Goal: Transaction & Acquisition: Purchase product/service

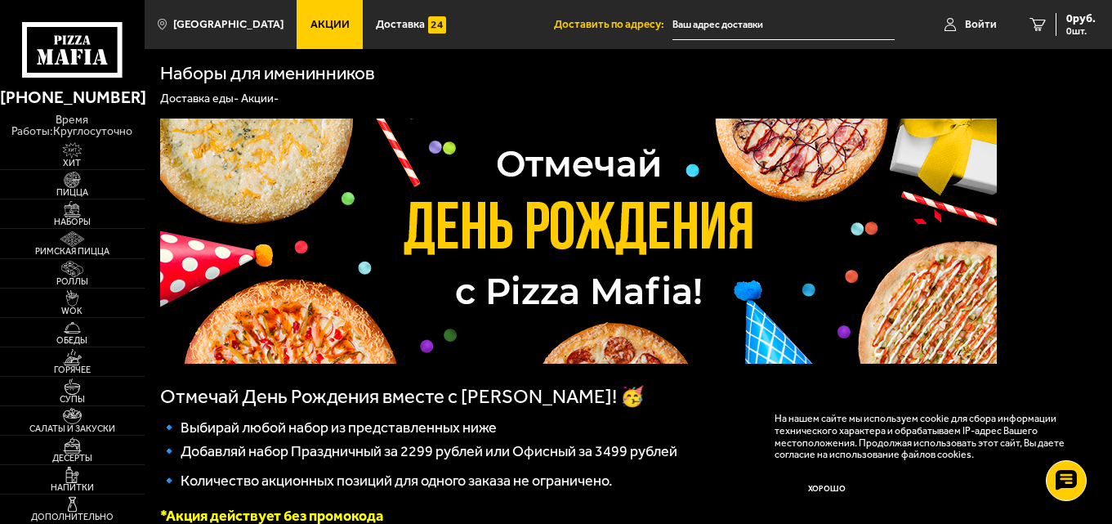
click at [610, 403] on p "Отмечай День Рождения вместе с [PERSON_NAME]! 🥳" at bounding box center [578, 396] width 837 height 23
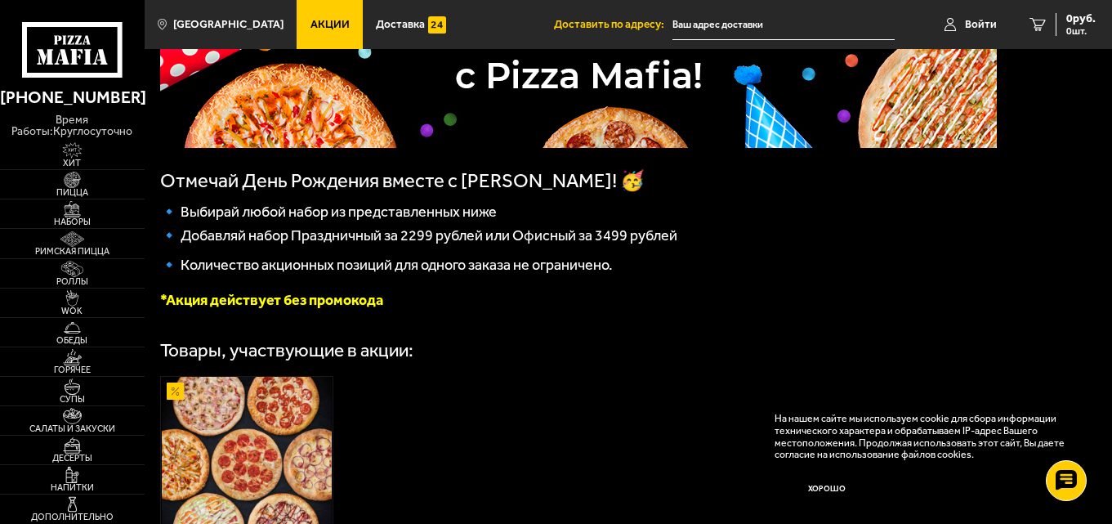
scroll to position [245, 0]
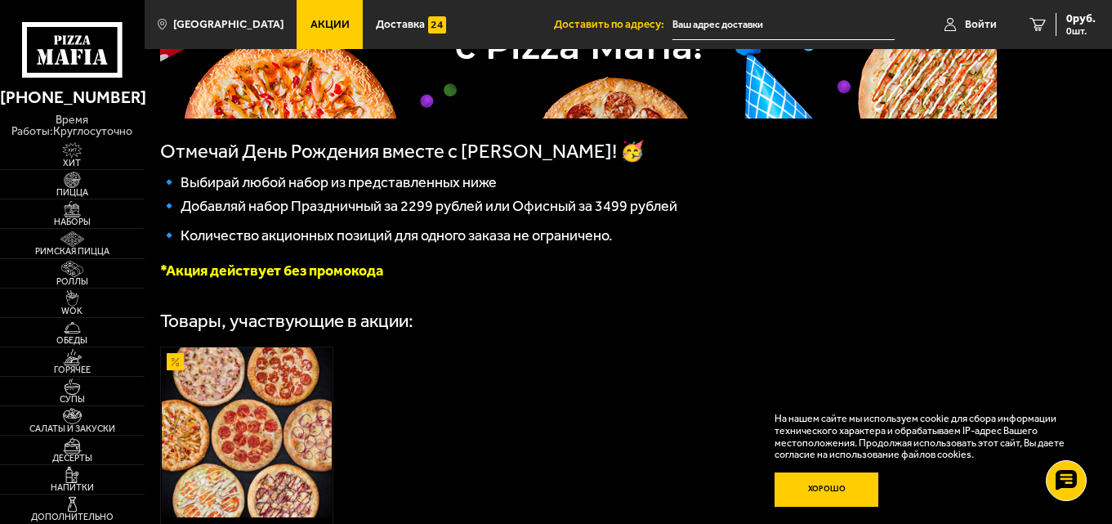
click at [859, 495] on button "Хорошо" at bounding box center [827, 489] width 105 height 35
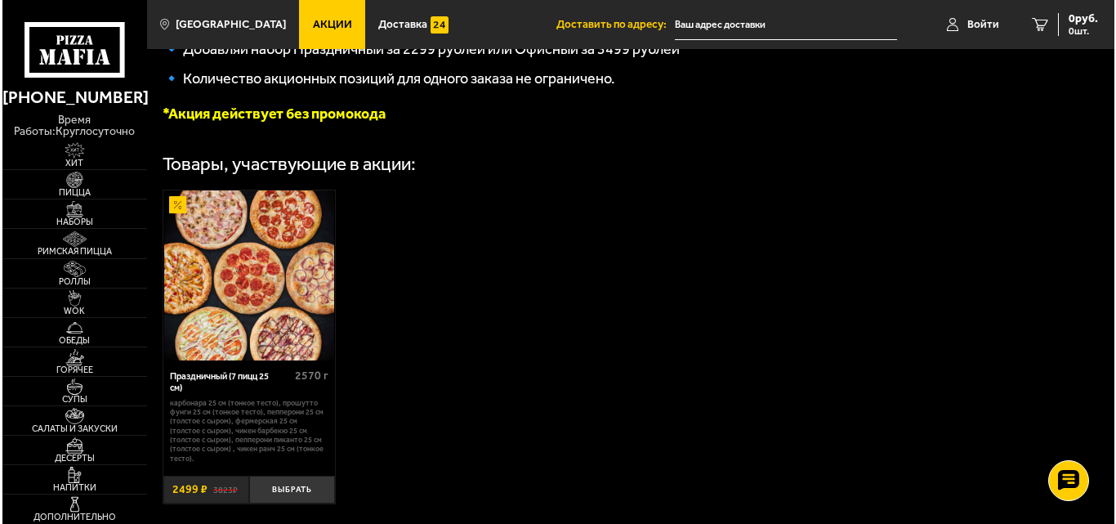
scroll to position [409, 0]
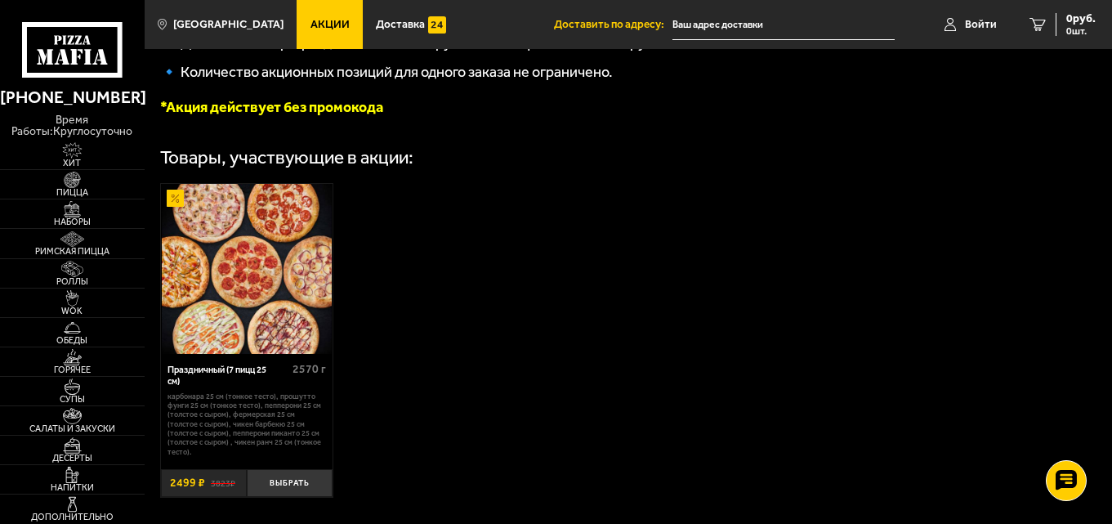
click at [266, 283] on img at bounding box center [247, 269] width 170 height 170
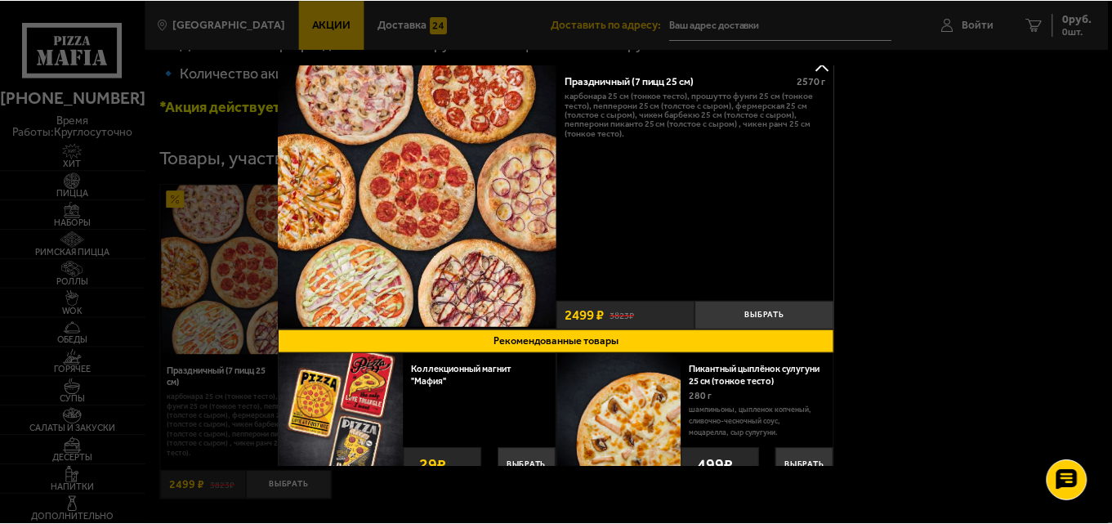
scroll to position [0, 0]
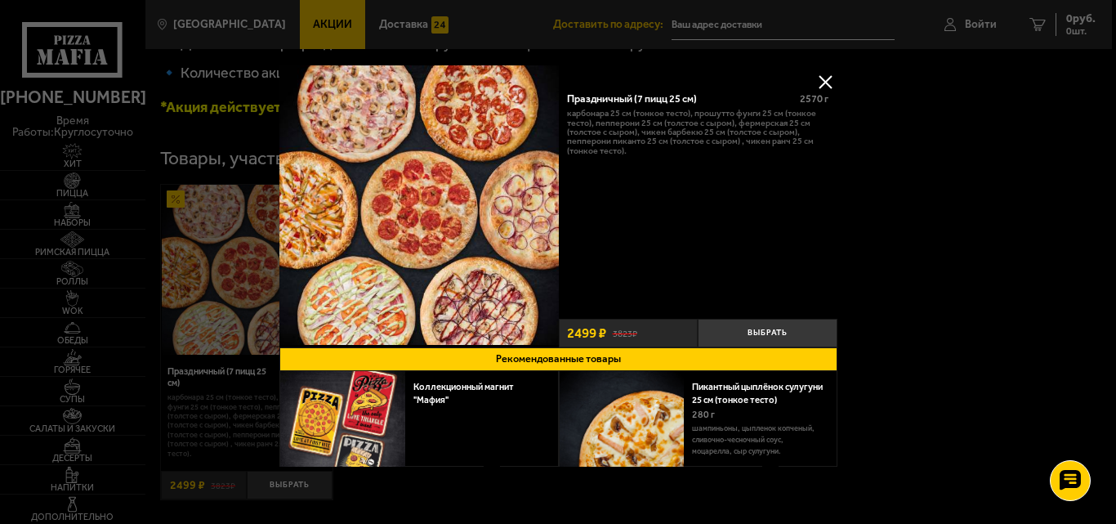
click at [471, 249] on img at bounding box center [418, 204] width 279 height 279
click at [825, 78] on button at bounding box center [825, 81] width 25 height 25
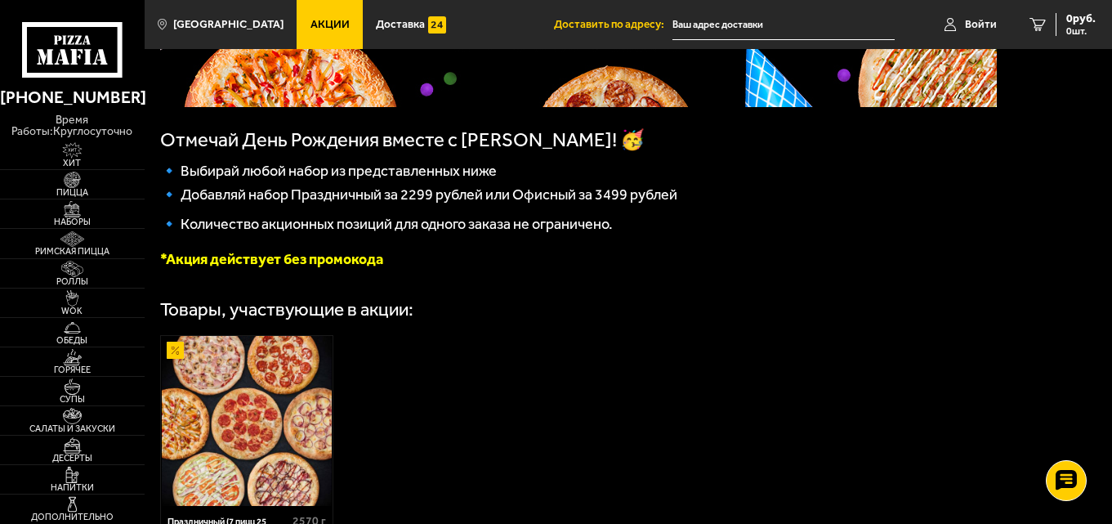
scroll to position [535, 0]
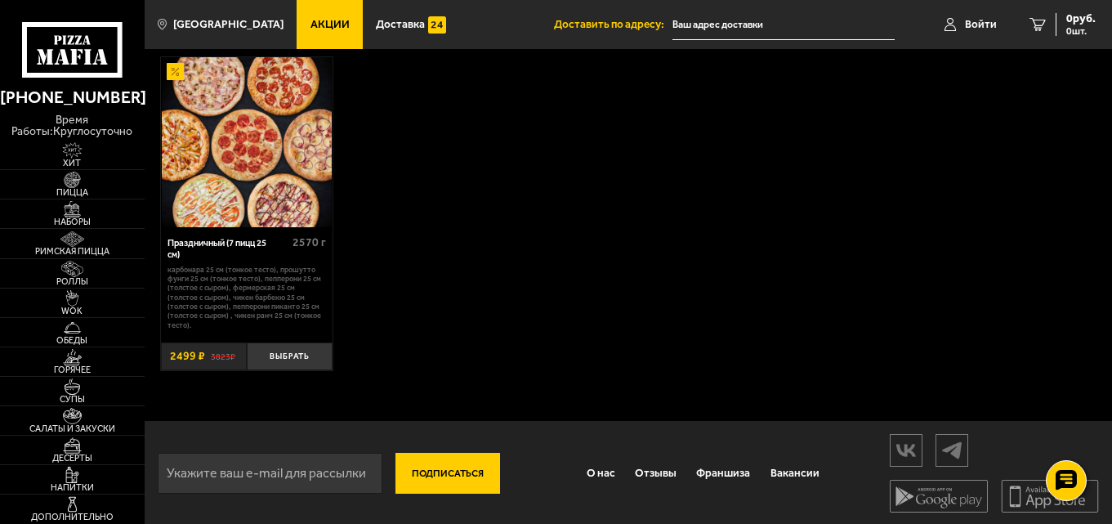
click at [303, 337] on div "Праздничный (7 пицц 25 см) 2570 г Карбонара 25 см (тонкое тесто), Прошутто Фунг…" at bounding box center [247, 299] width 172 height 144
click at [300, 342] on button "Выбрать" at bounding box center [290, 356] width 86 height 29
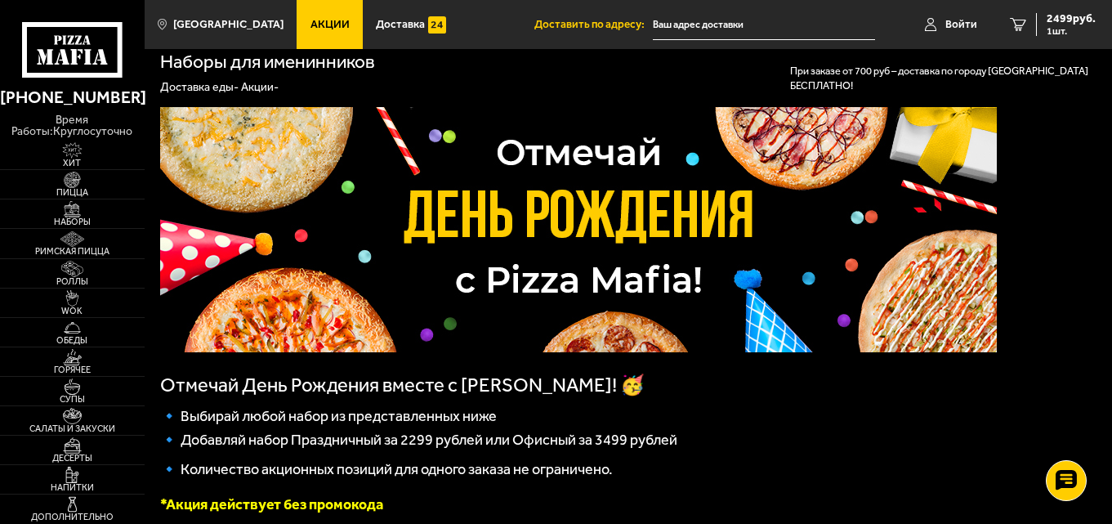
scroll to position [0, 0]
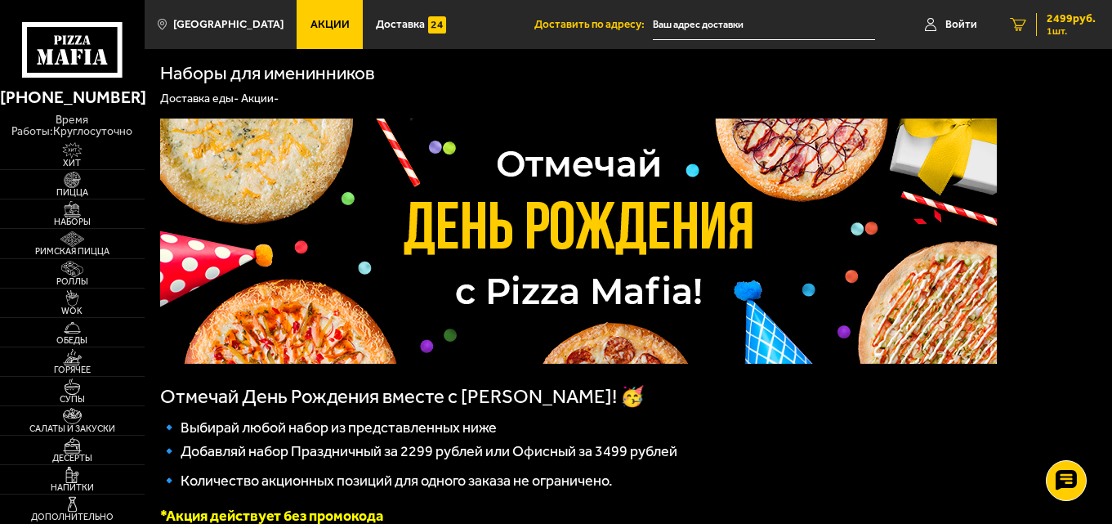
click at [1054, 21] on span "2499 руб." at bounding box center [1071, 18] width 49 height 11
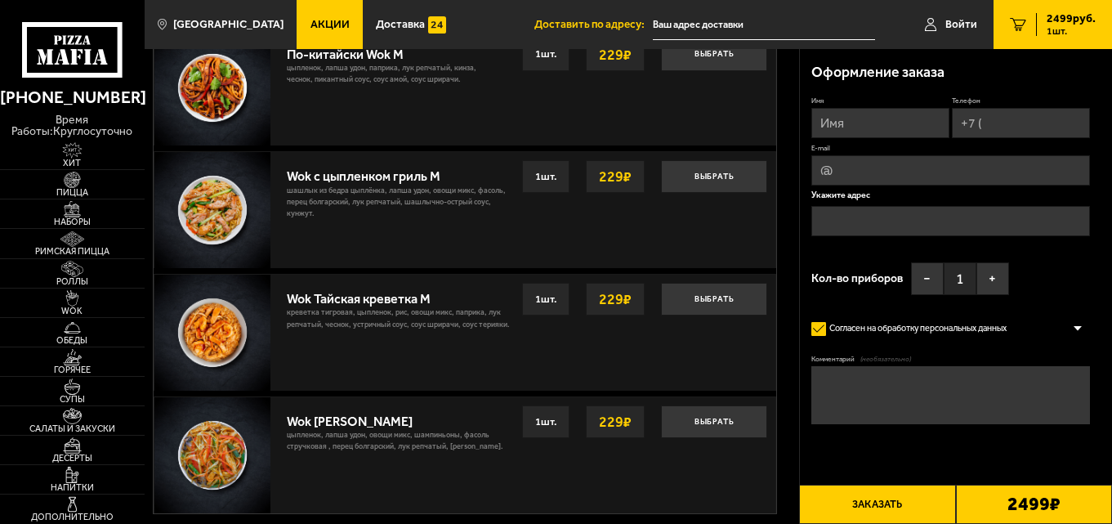
scroll to position [817, 0]
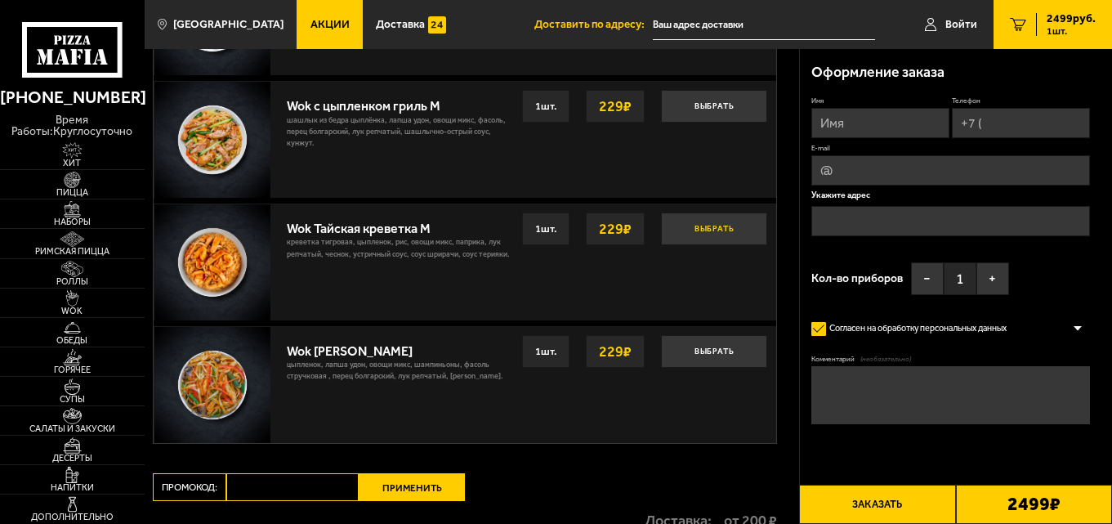
click at [713, 235] on button "Выбрать" at bounding box center [714, 228] width 106 height 33
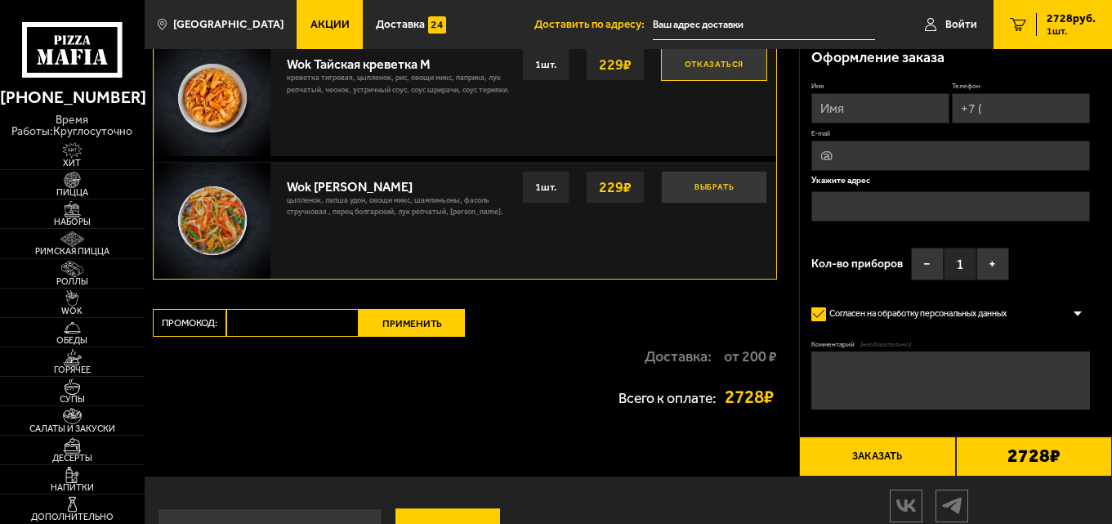
scroll to position [806, 0]
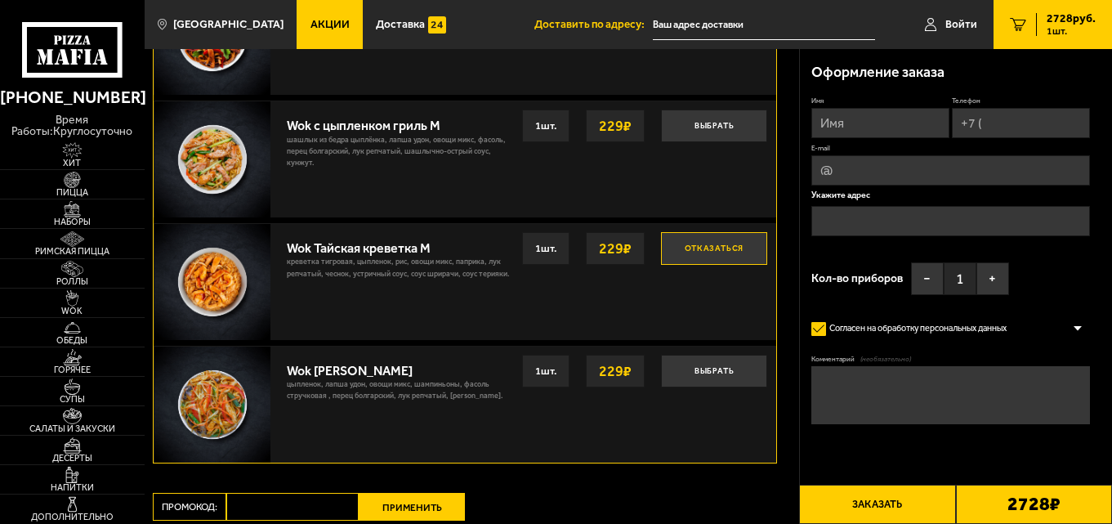
click at [847, 117] on input "Имя" at bounding box center [880, 123] width 138 height 30
type input "Роман"
click at [1024, 118] on input "Телефон" at bounding box center [1021, 123] width 138 height 30
type input "[PHONE_NUMBER]"
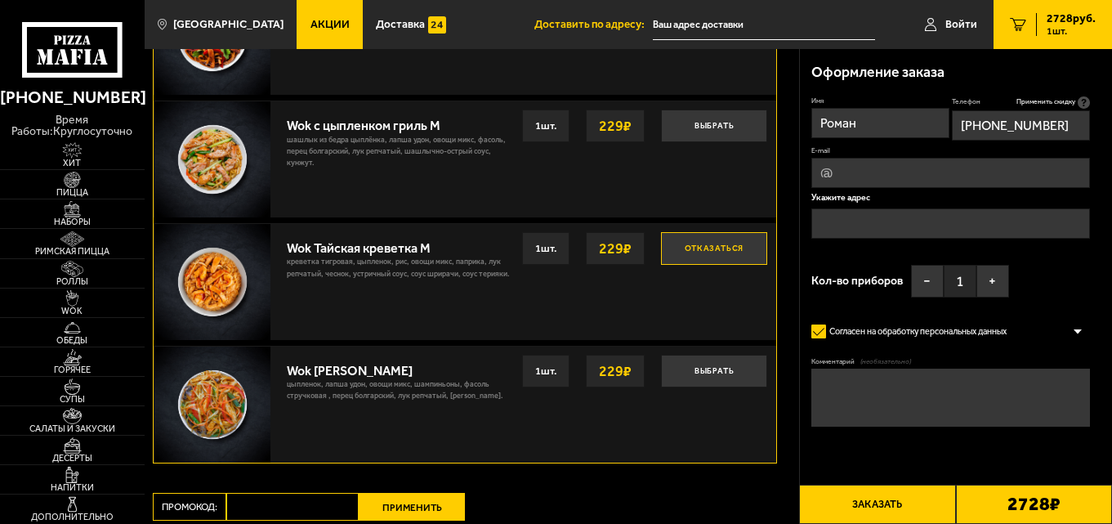
click at [915, 184] on input "E-mail" at bounding box center [950, 173] width 278 height 30
type input "[EMAIL_ADDRESS][DOMAIN_NAME]"
click at [921, 213] on input "text" at bounding box center [950, 223] width 278 height 30
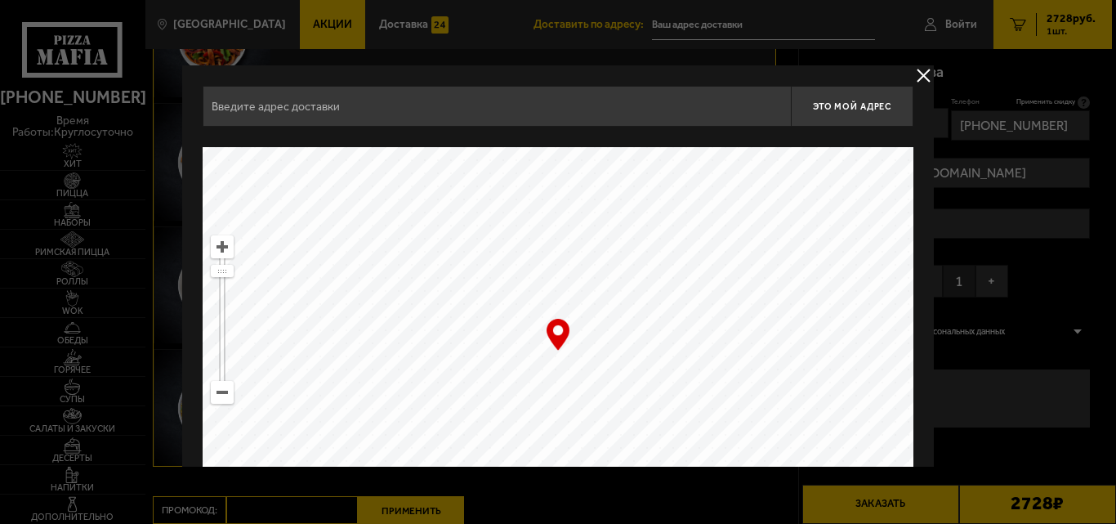
click at [391, 105] on input "text" at bounding box center [497, 106] width 588 height 41
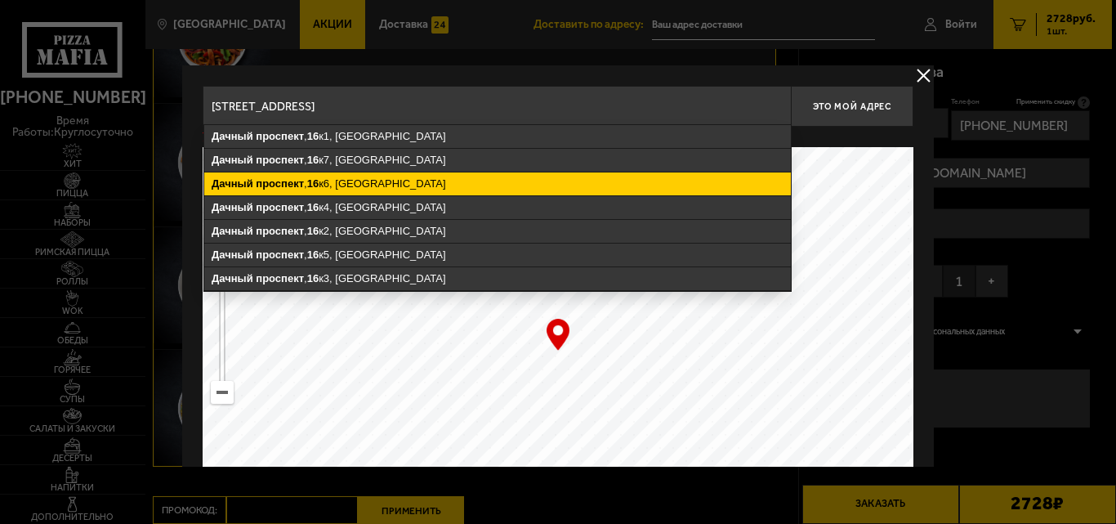
click at [333, 173] on ymaps "[STREET_ADDRESS]" at bounding box center [497, 183] width 587 height 23
type input "[STREET_ADDRESS]"
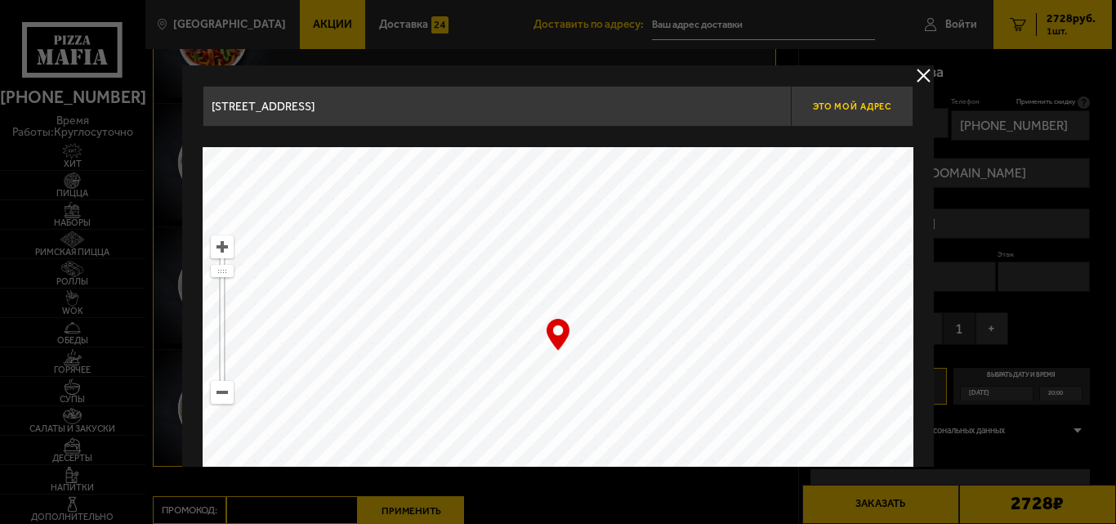
click at [864, 112] on button "Это мой адрес" at bounding box center [852, 106] width 123 height 41
type input "[STREET_ADDRESS]"
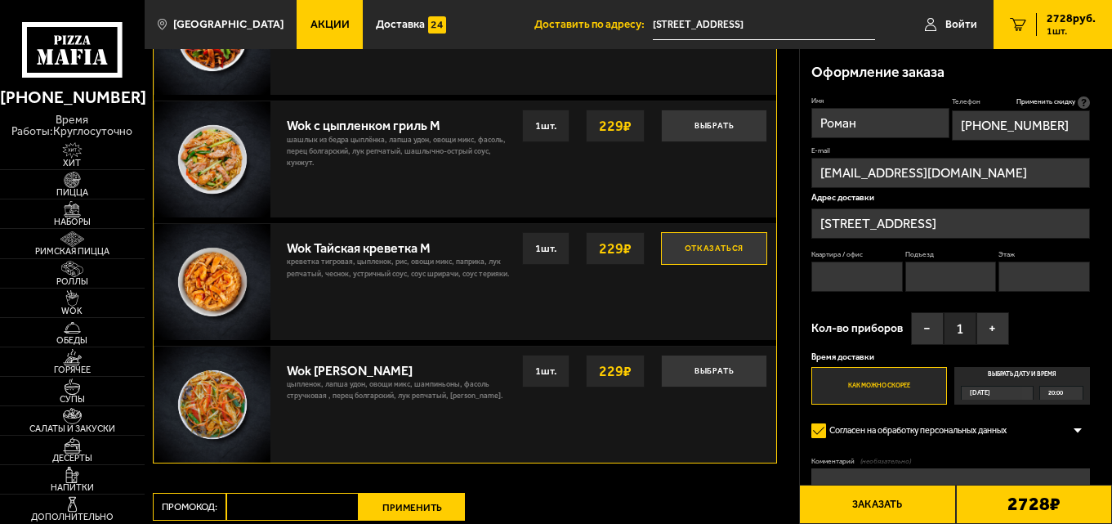
click at [856, 278] on input "Квартира / офис" at bounding box center [857, 276] width 92 height 30
type input "57"
click at [981, 278] on input "Подъезд" at bounding box center [951, 276] width 92 height 30
type input "1"
click at [1012, 276] on input "Этаж" at bounding box center [1045, 276] width 92 height 30
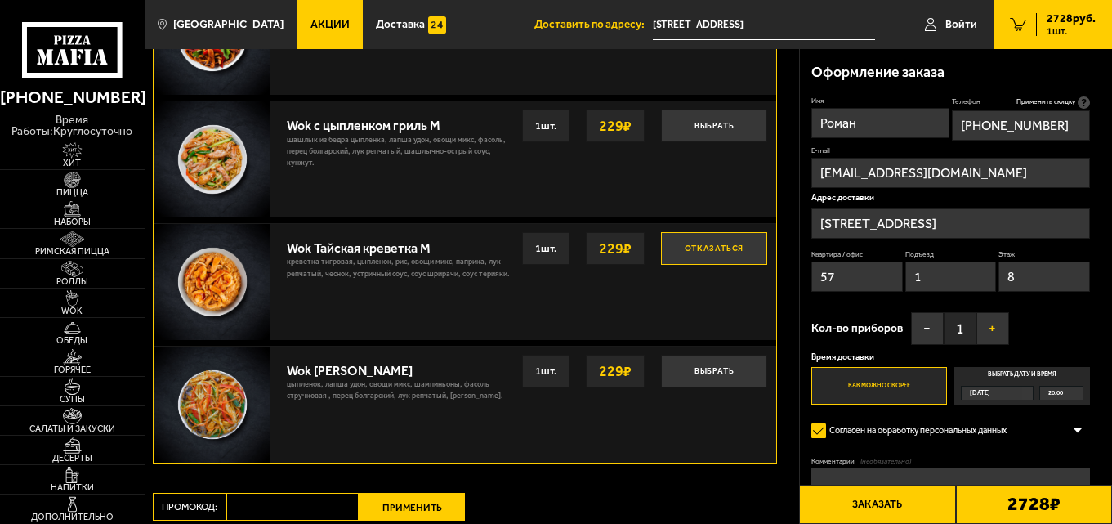
type input "8"
click at [999, 331] on button "+" at bounding box center [992, 328] width 33 height 33
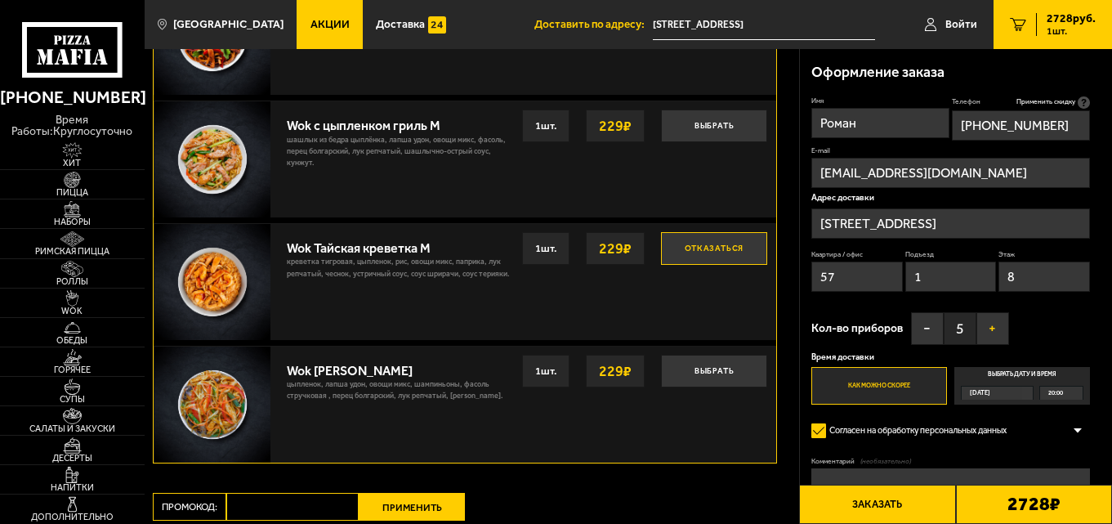
click at [999, 331] on button "+" at bounding box center [992, 328] width 33 height 33
click at [991, 378] on label "Выбрать дату и время [DATE] 20:00" at bounding box center [1022, 385] width 136 height 37
click at [0, 0] on input "Выбрать дату и время [DATE] 20:00" at bounding box center [0, 0] width 0 height 0
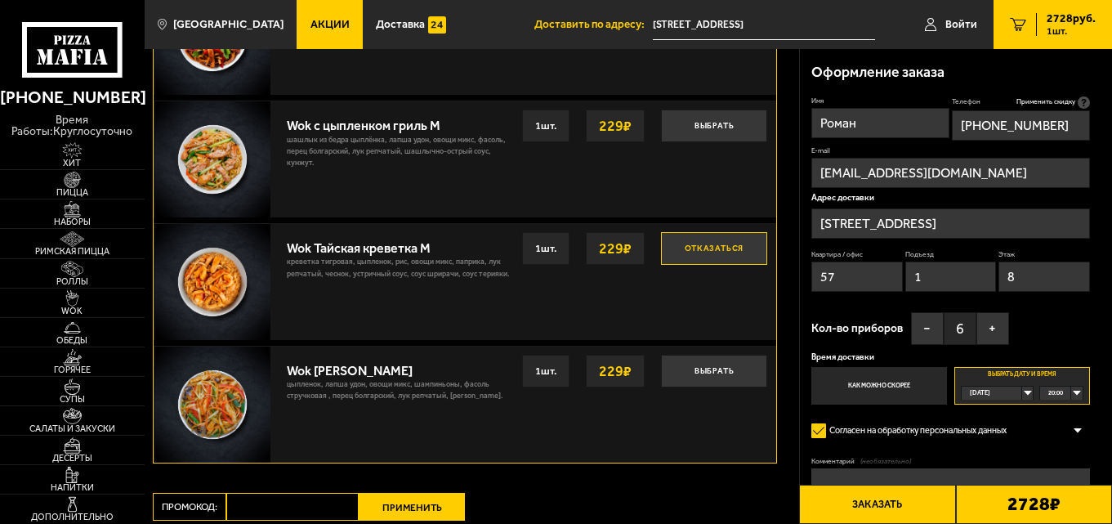
click at [1078, 390] on div "20:00" at bounding box center [1061, 393] width 42 height 13
click at [1066, 425] on li "20:15" at bounding box center [1061, 421] width 40 height 15
click at [1056, 329] on div "Имя Роман Телефон Применить скидку Вы будете зарегистрированы автоматически. [P…" at bounding box center [950, 250] width 278 height 308
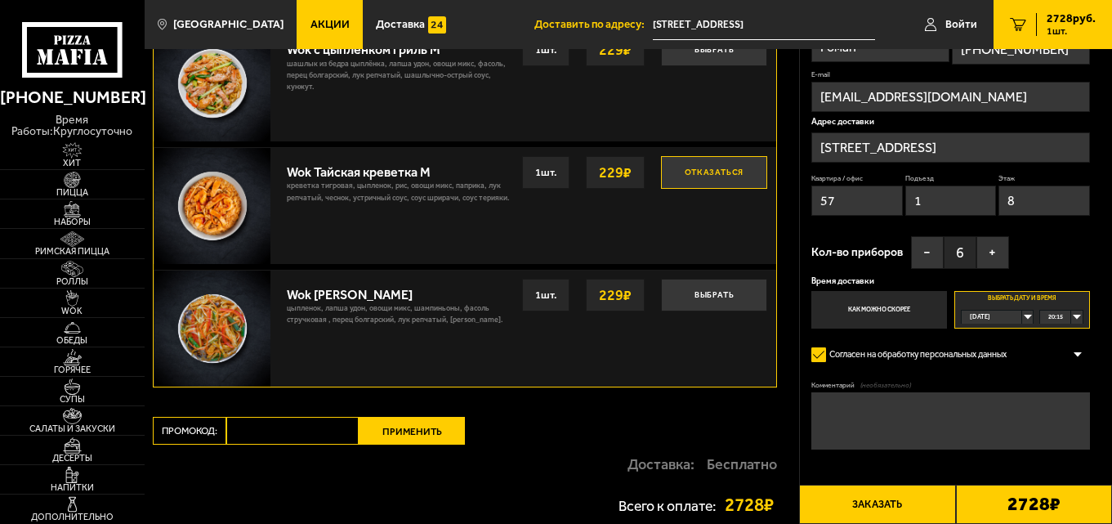
scroll to position [887, 0]
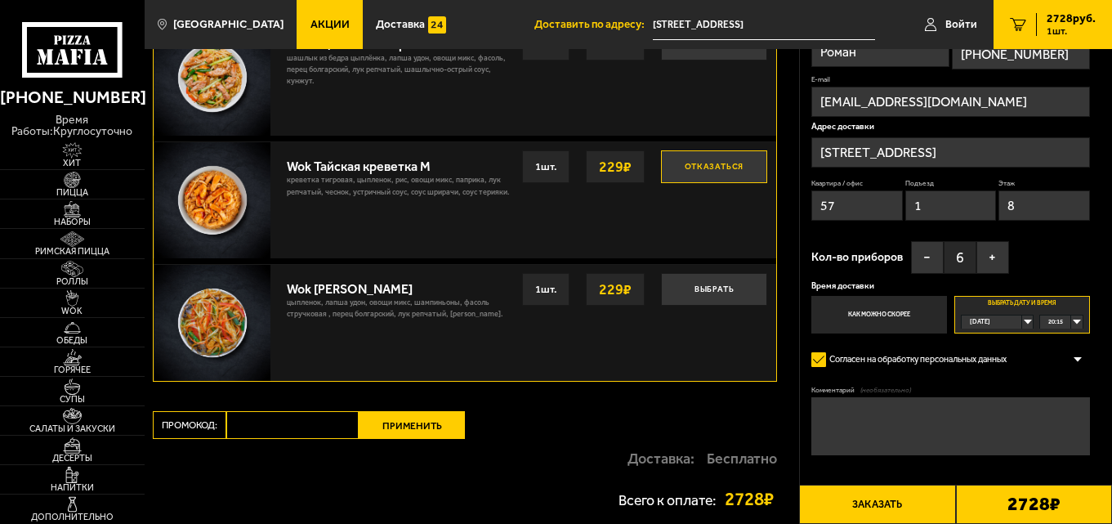
click at [1066, 323] on div "20:15" at bounding box center [1061, 321] width 42 height 13
click at [1061, 347] on span "20:15" at bounding box center [1056, 349] width 15 height 13
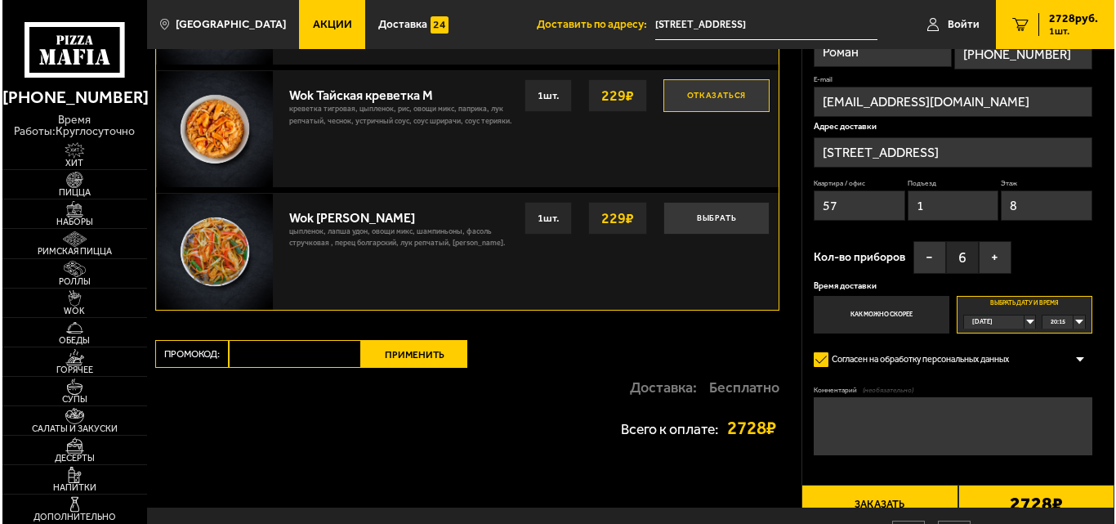
scroll to position [969, 0]
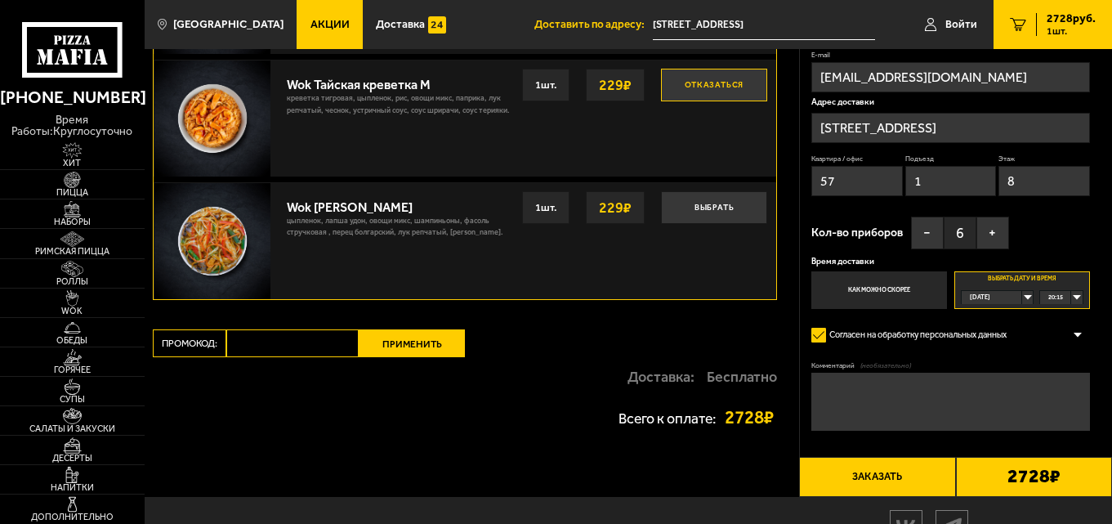
click at [958, 383] on textarea "Комментарий (необязательно)" at bounding box center [950, 402] width 278 height 58
type textarea "Пожалуйста ровно ко времени, не особо раньше, спасибо!"
click at [1019, 480] on b "2728 ₽" at bounding box center [1034, 476] width 53 height 19
click at [895, 478] on button "Заказать" at bounding box center [877, 476] width 156 height 39
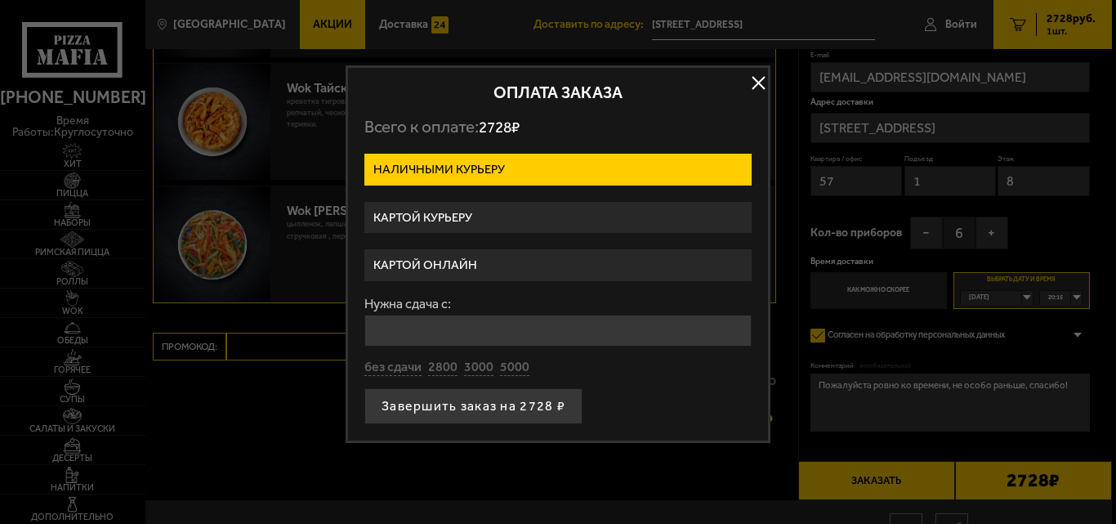
click at [445, 202] on label "Картой курьеру" at bounding box center [557, 218] width 387 height 32
click at [0, 0] on input "Картой курьеру" at bounding box center [0, 0] width 0 height 0
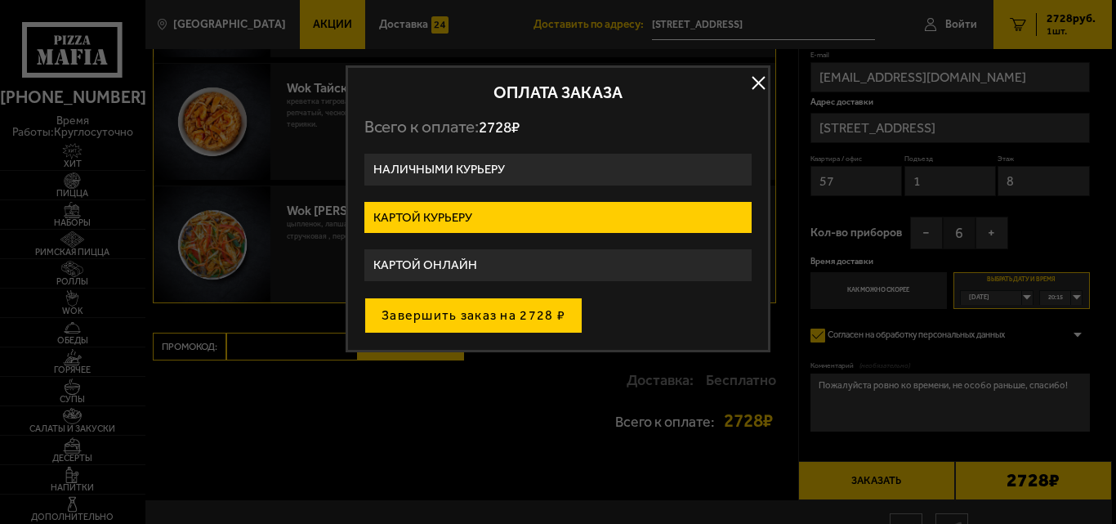
click at [476, 311] on button "Завершить заказ на 2728 ₽" at bounding box center [473, 315] width 218 height 36
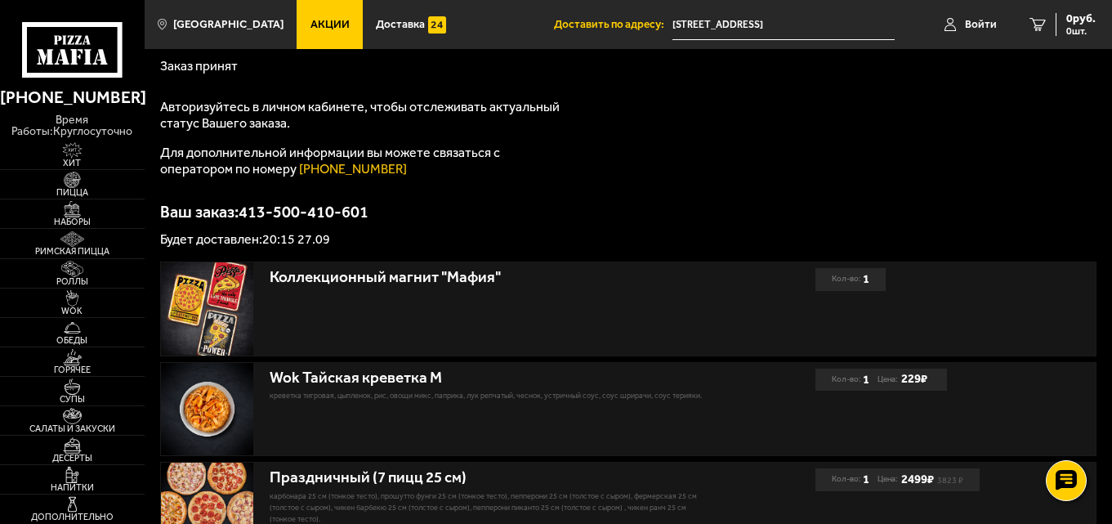
scroll to position [245, 0]
